Goal: Task Accomplishment & Management: Use online tool/utility

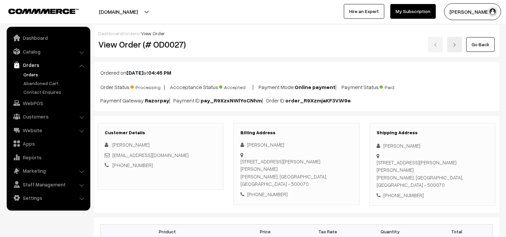
scroll to position [207, 0]
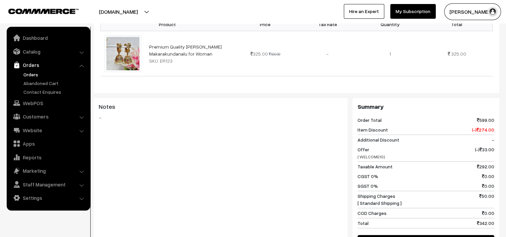
click at [284, 113] on blockquote "-" at bounding box center [221, 117] width 244 height 8
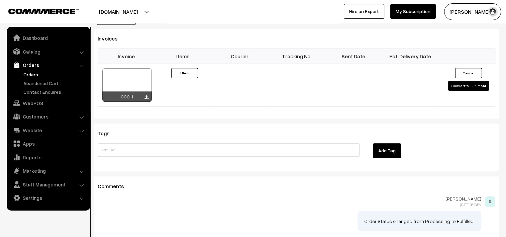
scroll to position [441, 0]
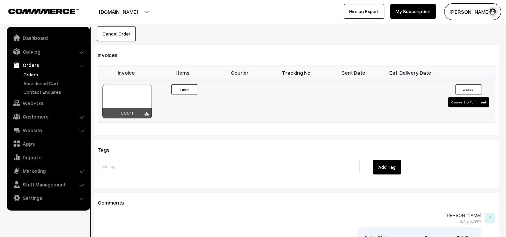
click at [458, 97] on button "Convert to Fulfilment" at bounding box center [469, 102] width 41 height 10
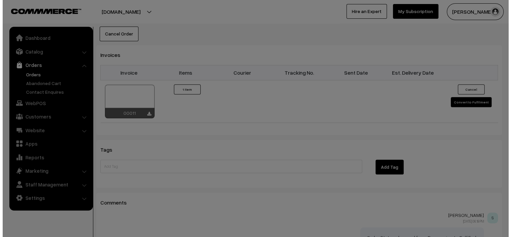
scroll to position [442, 0]
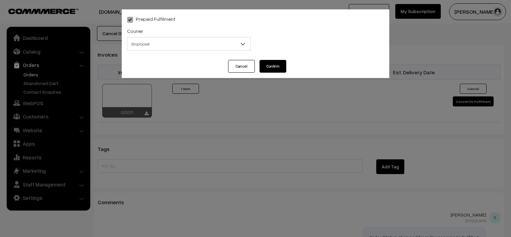
click at [207, 41] on span "Shiprocket" at bounding box center [189, 44] width 123 height 12
click at [274, 70] on button "Confirm" at bounding box center [273, 66] width 27 height 13
click at [274, 60] on div "Prepaid Fulfilment Courier -- Select -- Shiprocket Shiprocket Packing Material" at bounding box center [256, 34] width 268 height 51
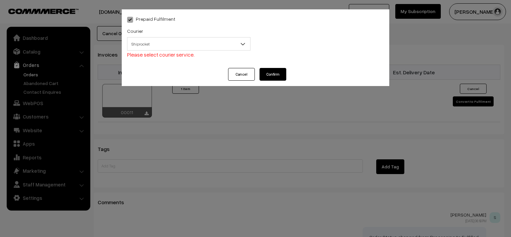
click at [247, 44] on span at bounding box center [245, 45] width 7 height 17
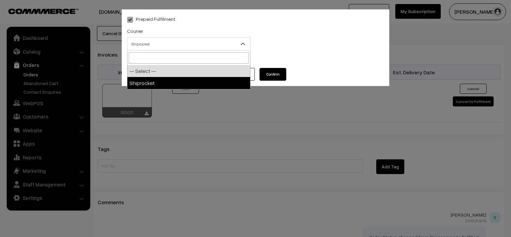
drag, startPoint x: 174, startPoint y: 80, endPoint x: 178, endPoint y: 80, distance: 3.7
select select "1"
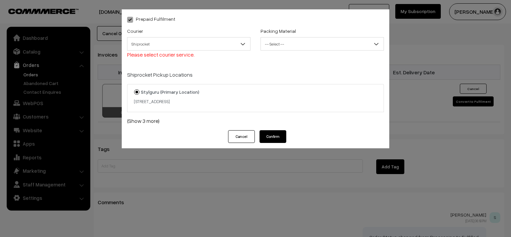
click at [294, 49] on span "-- Select --" at bounding box center [322, 44] width 123 height 12
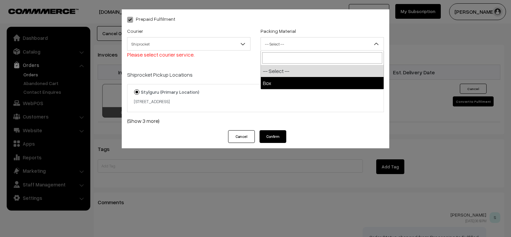
select select "1"
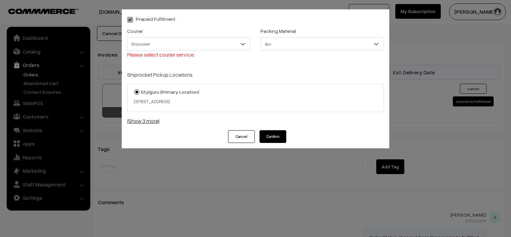
click at [149, 121] on link "(Show 3 more)" at bounding box center [255, 121] width 257 height 8
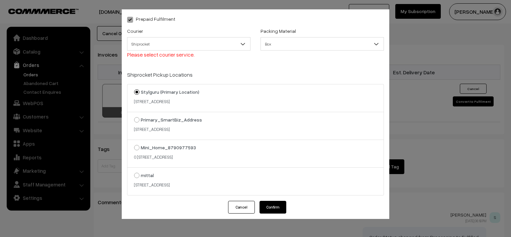
click at [275, 205] on button "Confirm" at bounding box center [273, 207] width 27 height 13
